Goal: Information Seeking & Learning: Learn about a topic

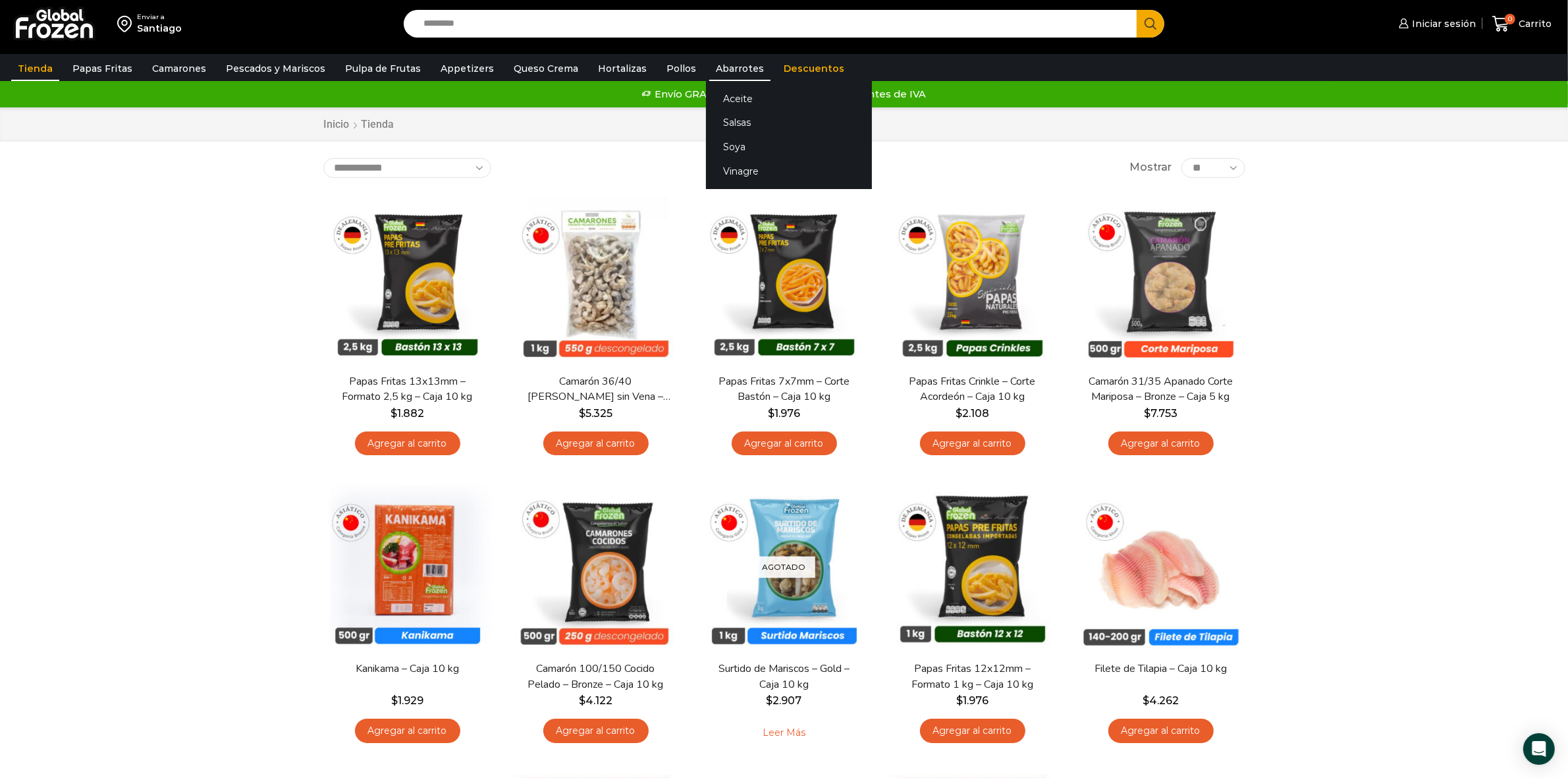
click at [710, 73] on link "Abarrotes" at bounding box center [740, 68] width 61 height 25
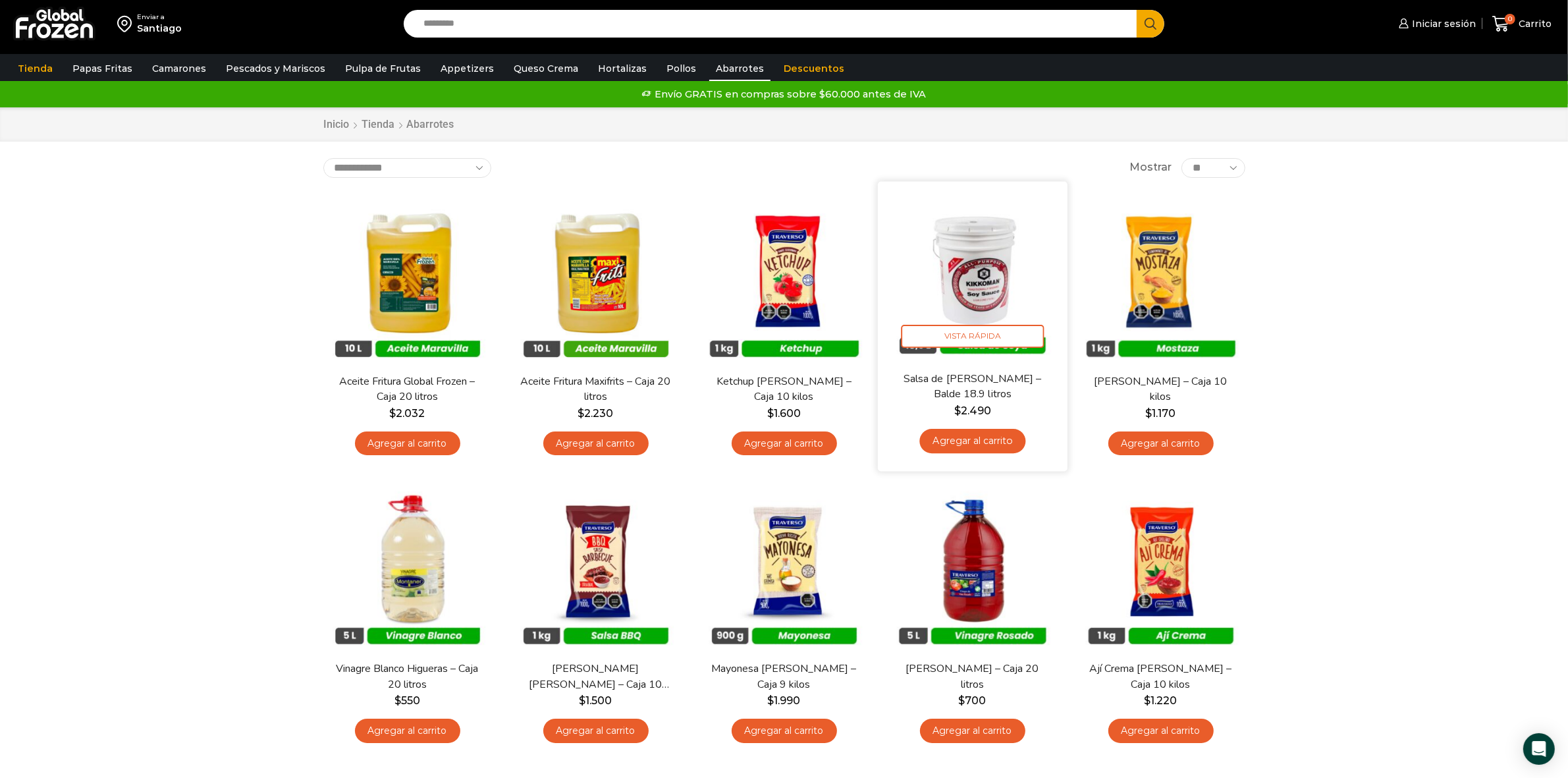
click at [1012, 280] on img at bounding box center [972, 276] width 170 height 170
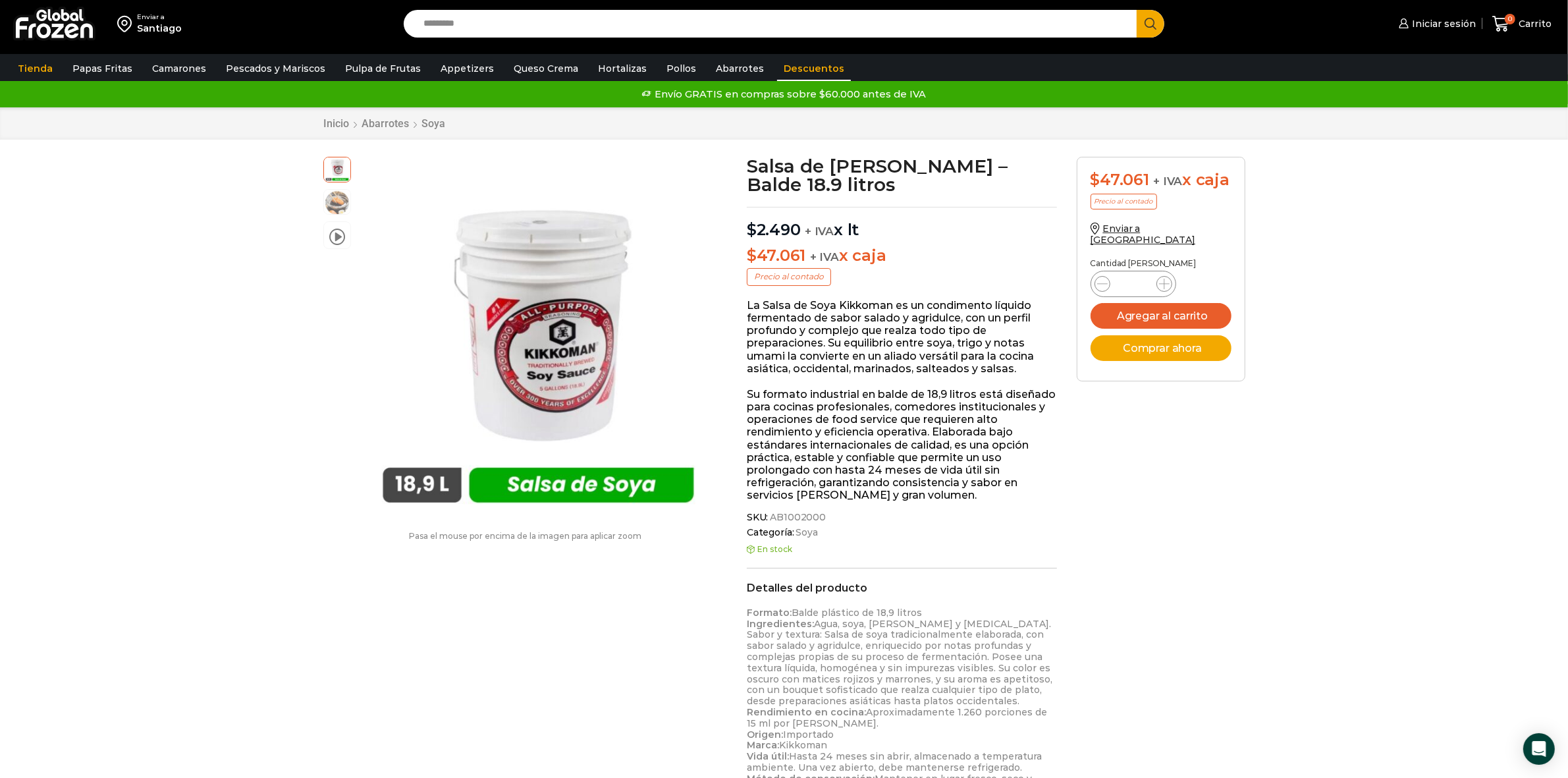
click at [800, 65] on link "Descuentos" at bounding box center [813, 68] width 73 height 25
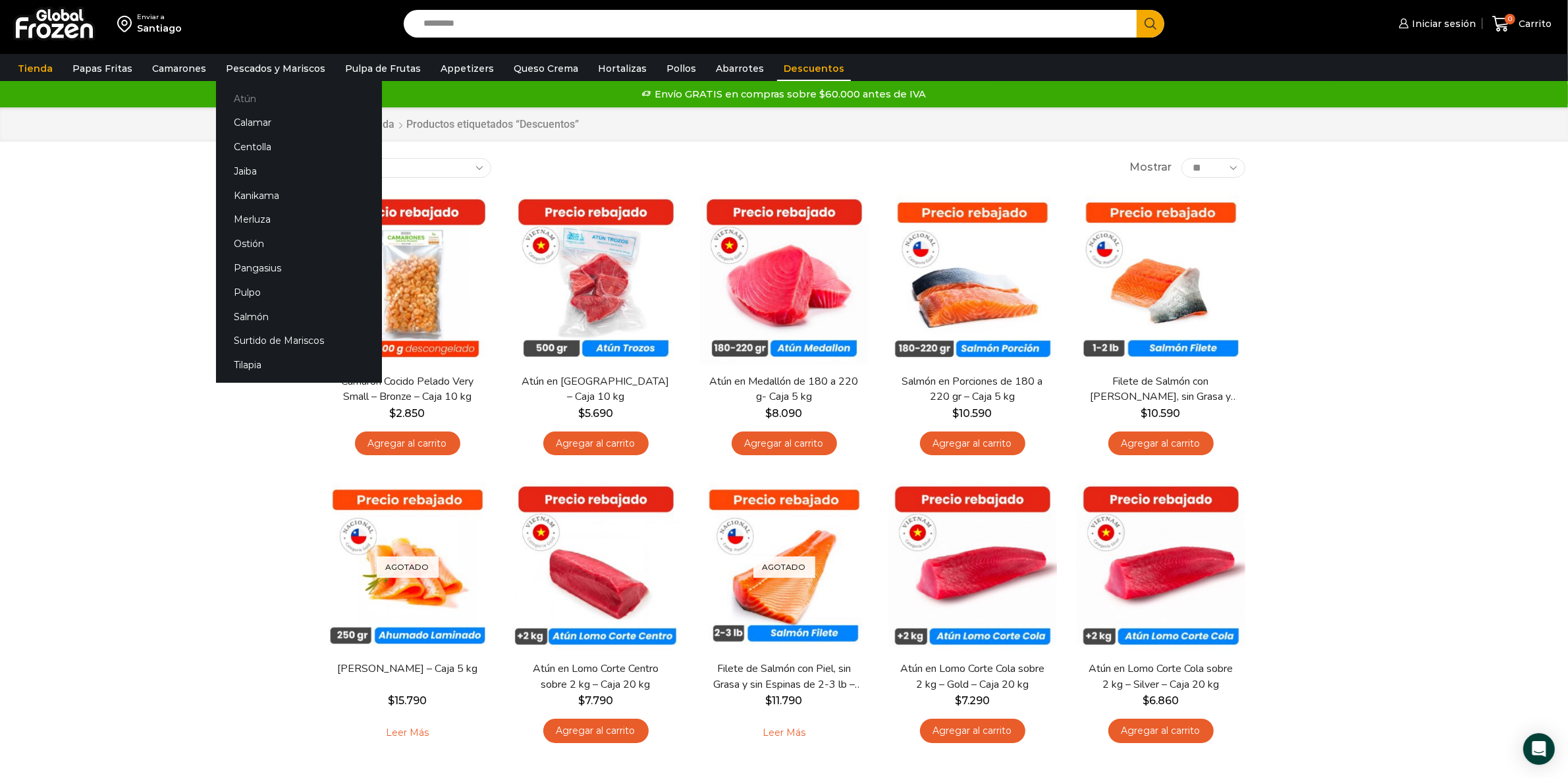
click at [242, 102] on link "Atún" at bounding box center [299, 99] width 166 height 25
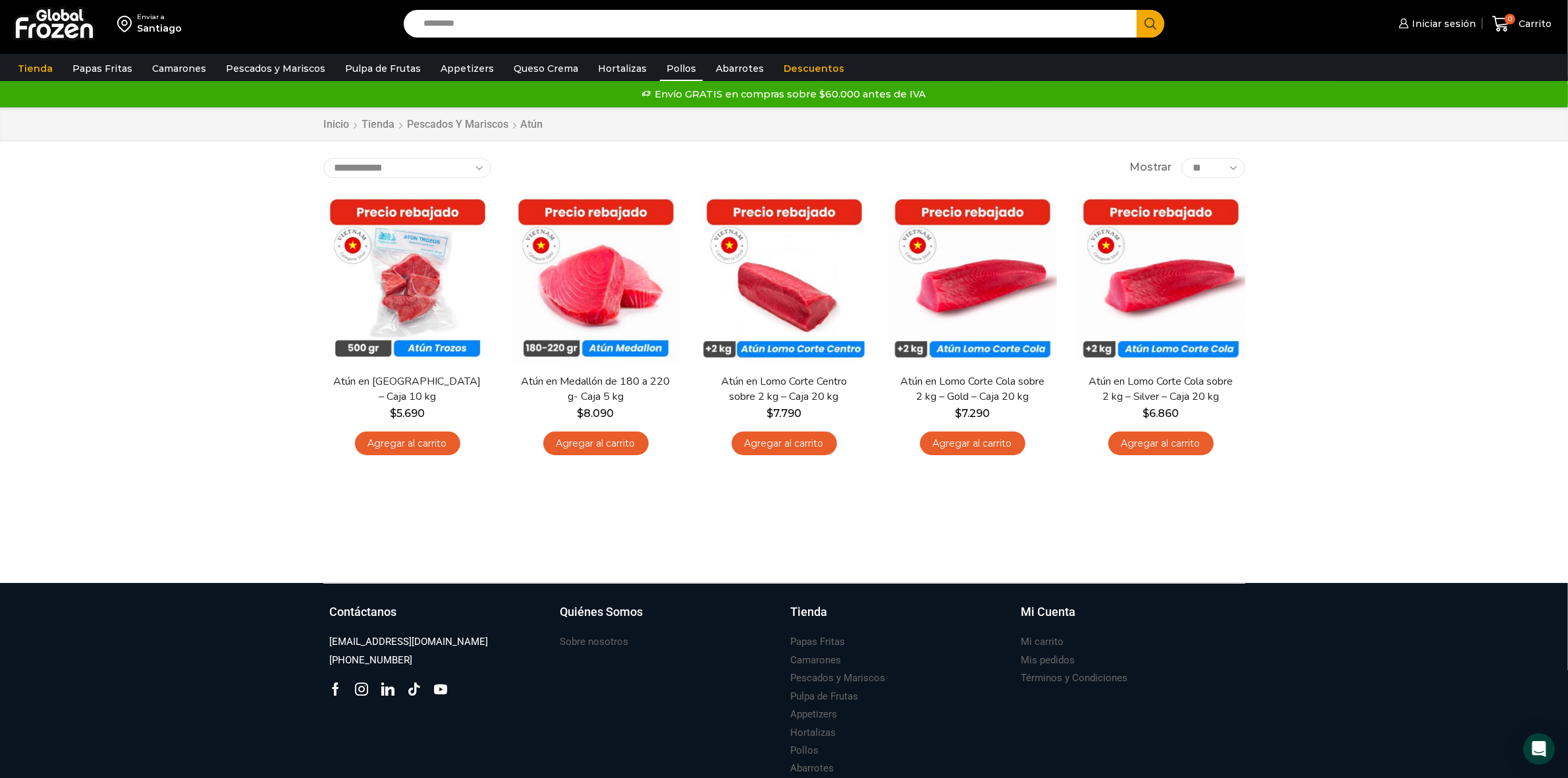
click at [660, 69] on link "Pollos" at bounding box center [681, 68] width 42 height 25
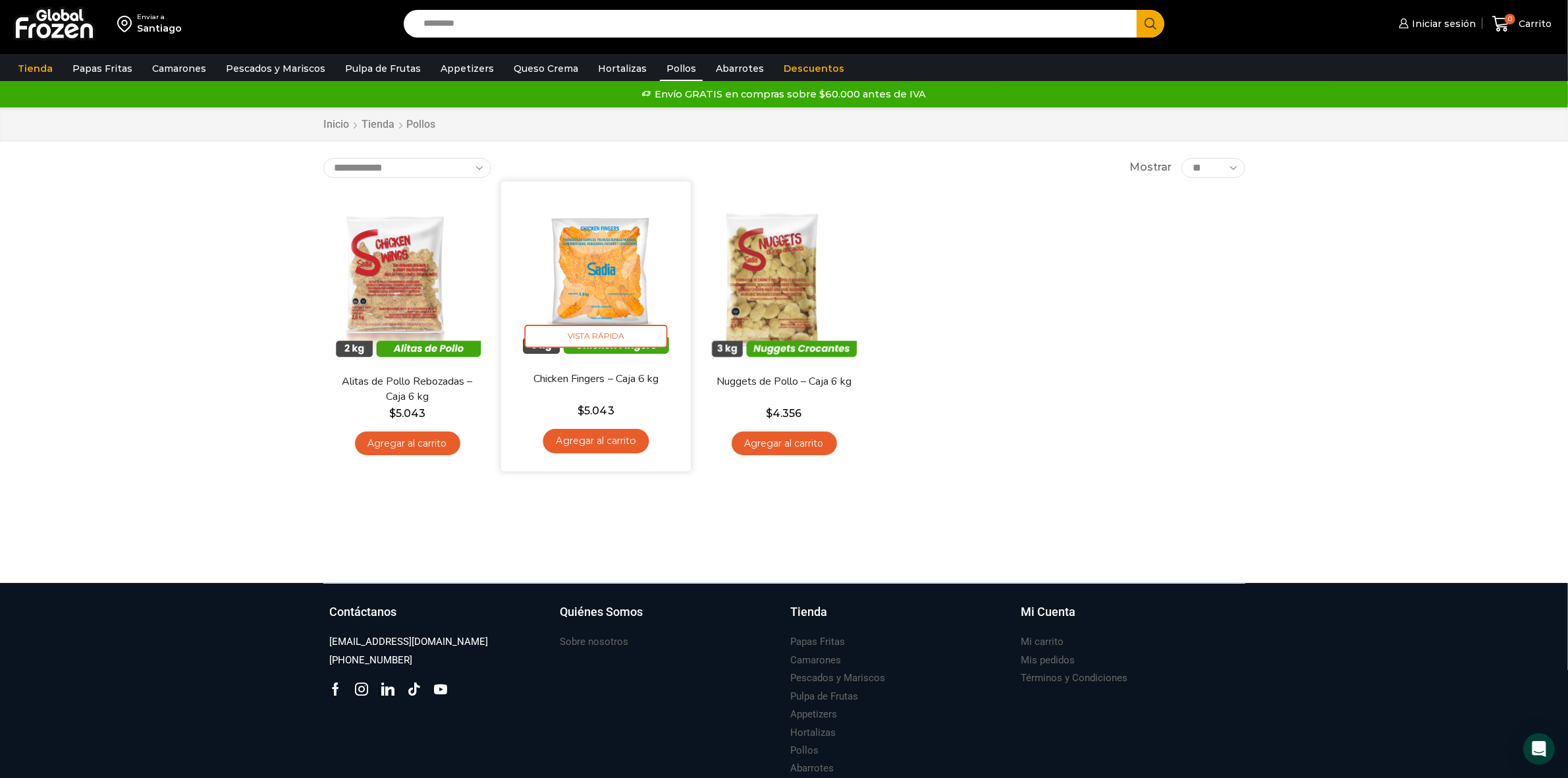
click at [624, 303] on img at bounding box center [596, 276] width 170 height 170
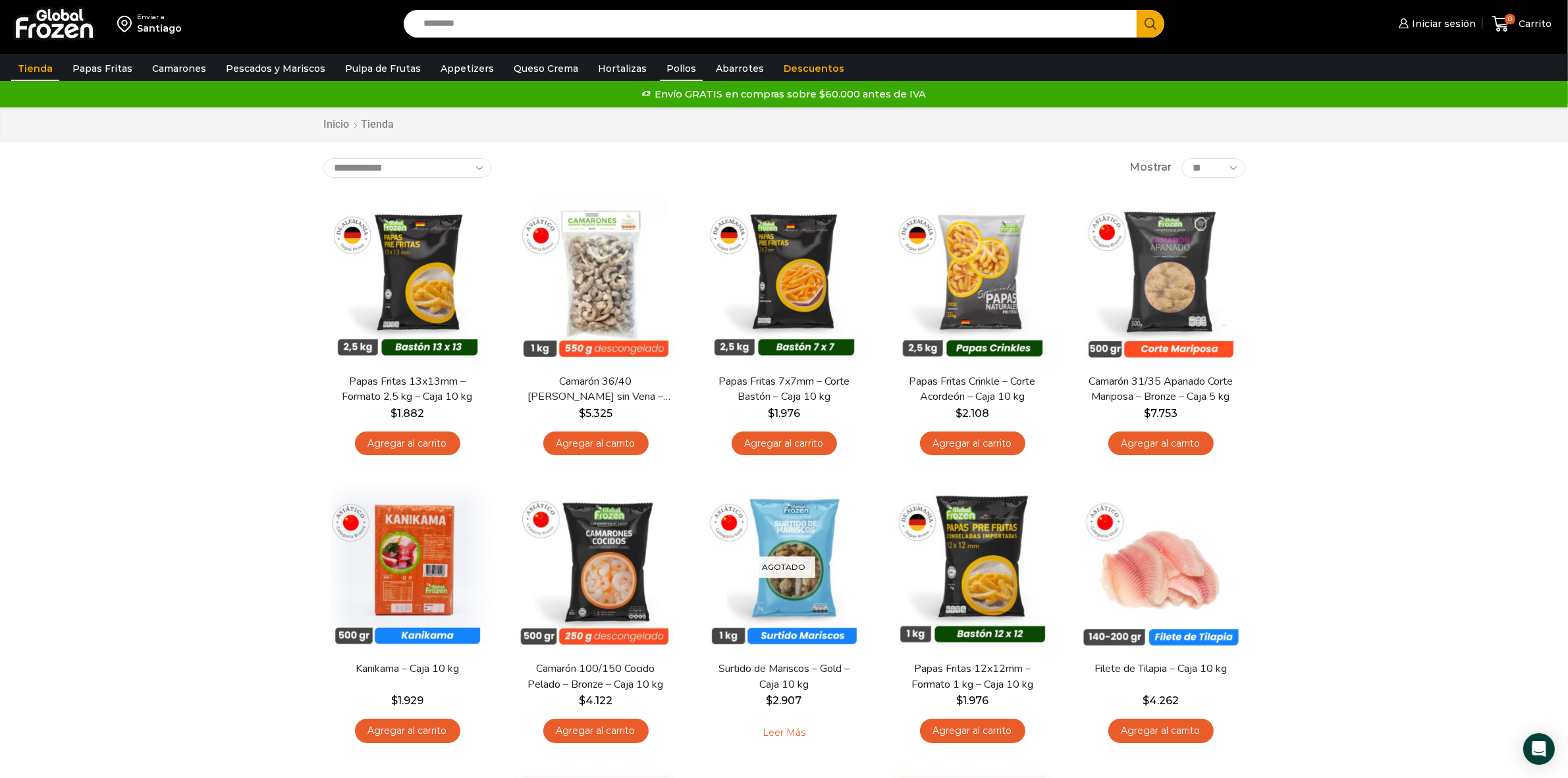
click at [669, 72] on link "Pollos" at bounding box center [681, 68] width 42 height 25
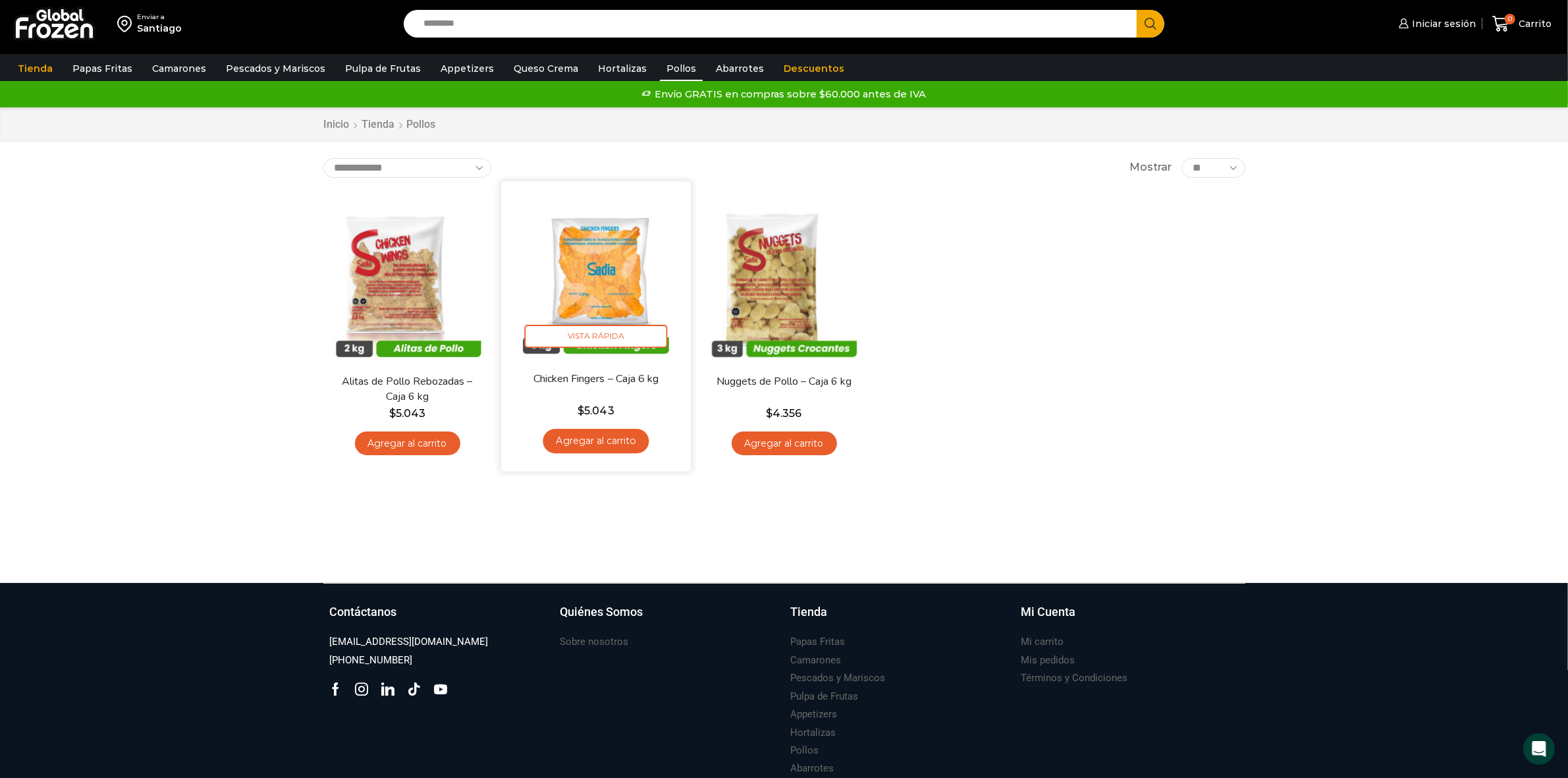
click at [623, 280] on img at bounding box center [596, 276] width 170 height 170
